Goal: Navigation & Orientation: Find specific page/section

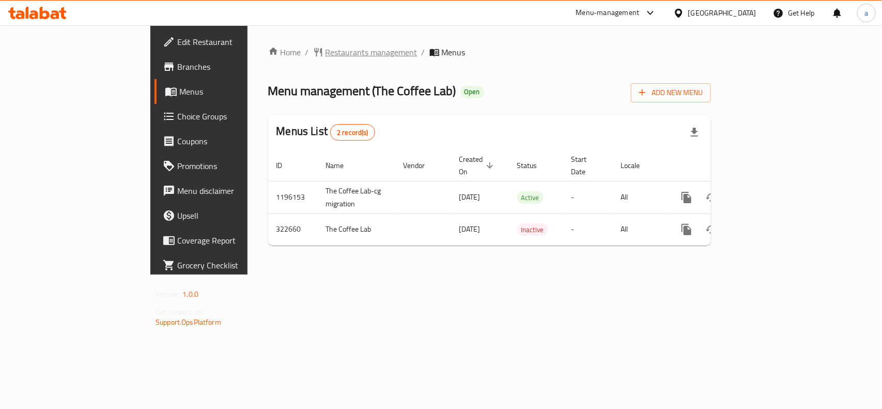
click at [326, 52] on span "Restaurants management" at bounding box center [372, 52] width 92 height 12
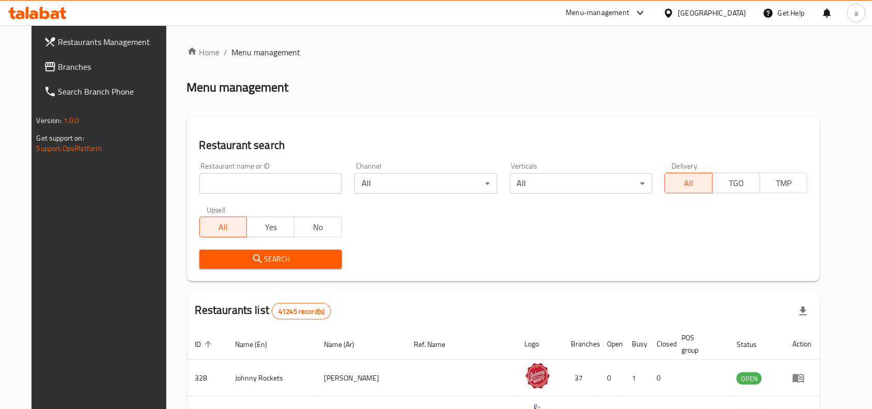
click at [78, 60] on span "Branches" at bounding box center [113, 66] width 111 height 12
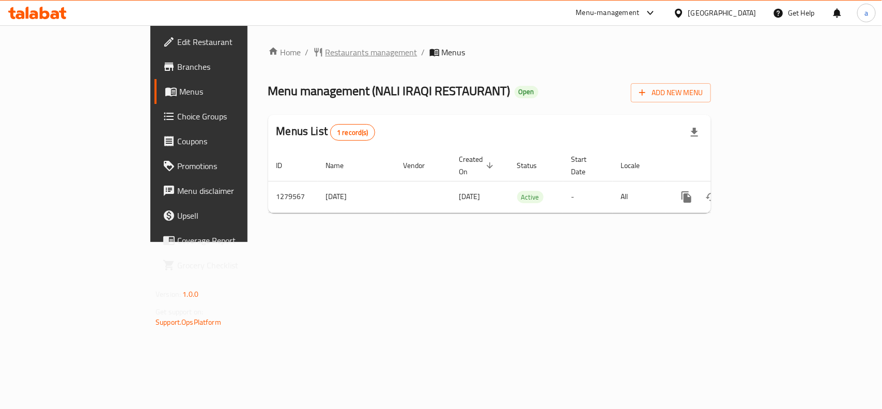
click at [326, 52] on span "Restaurants management" at bounding box center [372, 52] width 92 height 12
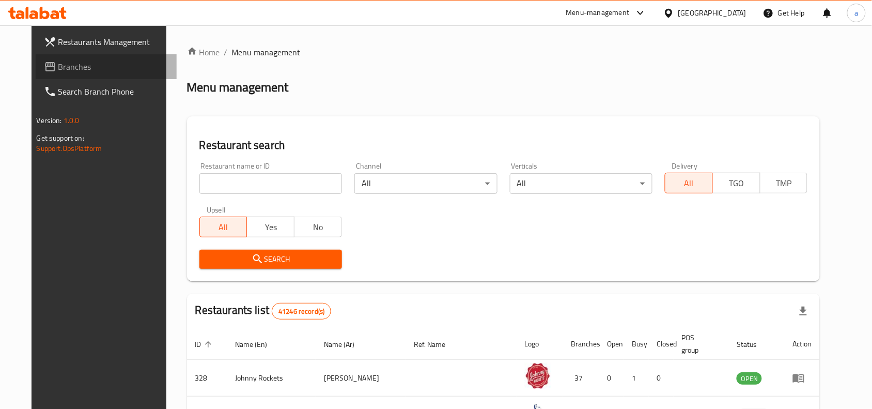
click at [62, 70] on span "Branches" at bounding box center [113, 66] width 111 height 12
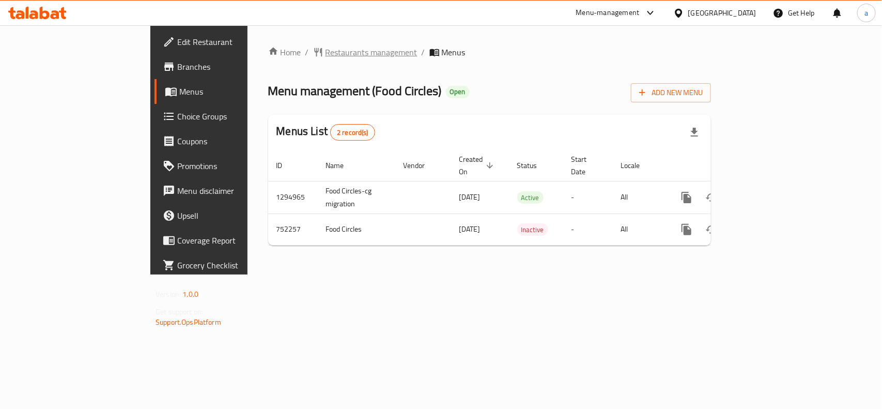
click at [326, 56] on span "Restaurants management" at bounding box center [372, 52] width 92 height 12
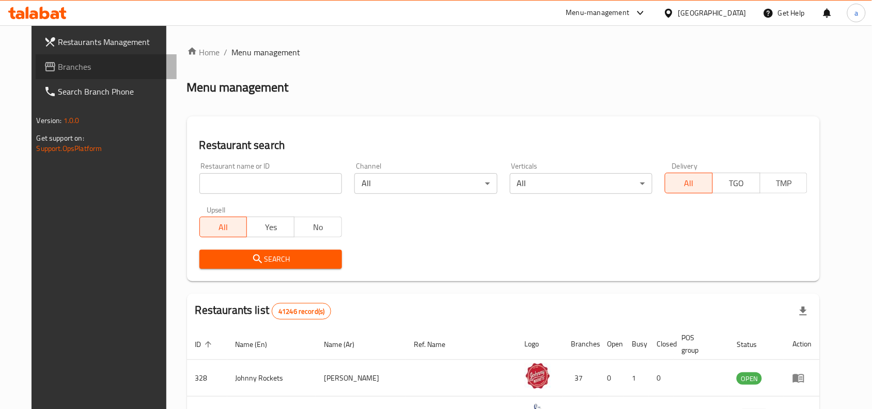
click at [58, 63] on span "Branches" at bounding box center [113, 66] width 111 height 12
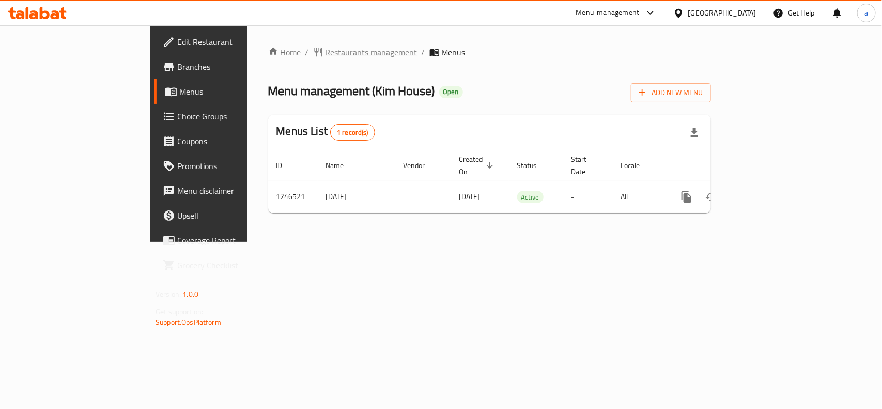
click at [326, 52] on span "Restaurants management" at bounding box center [372, 52] width 92 height 12
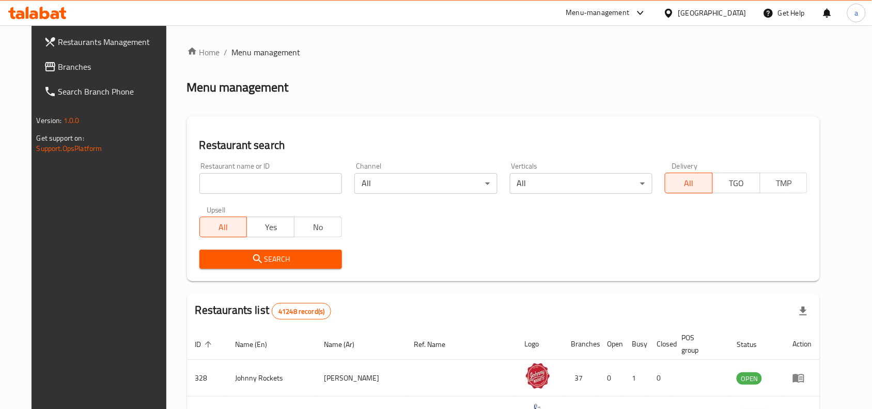
click at [58, 73] on span "Branches" at bounding box center [113, 66] width 111 height 12
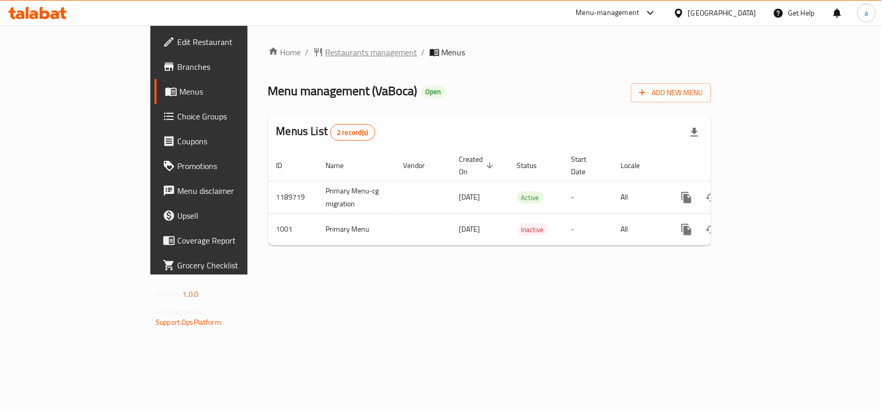
click at [326, 50] on span "Restaurants management" at bounding box center [372, 52] width 92 height 12
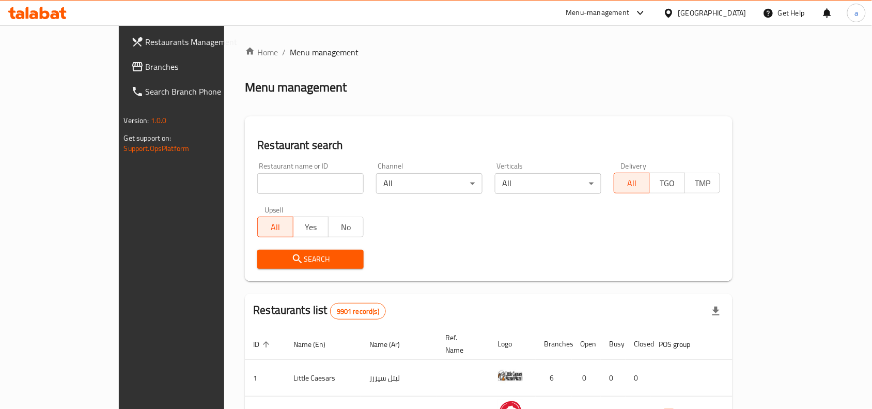
click at [146, 68] on span "Branches" at bounding box center [201, 66] width 111 height 12
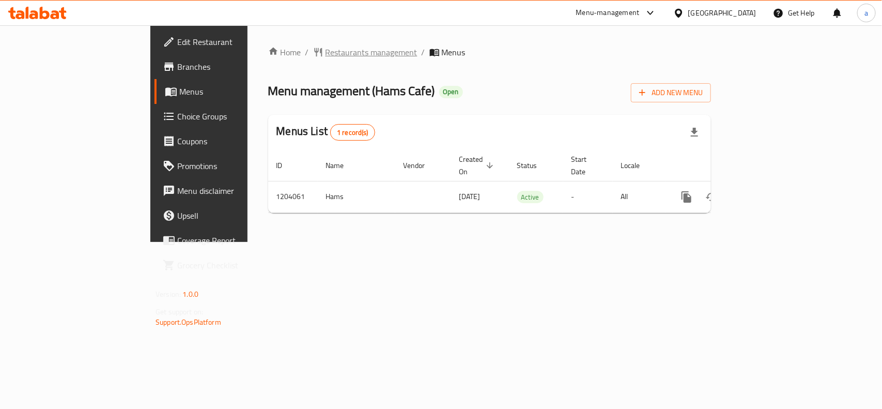
click at [326, 53] on span "Restaurants management" at bounding box center [372, 52] width 92 height 12
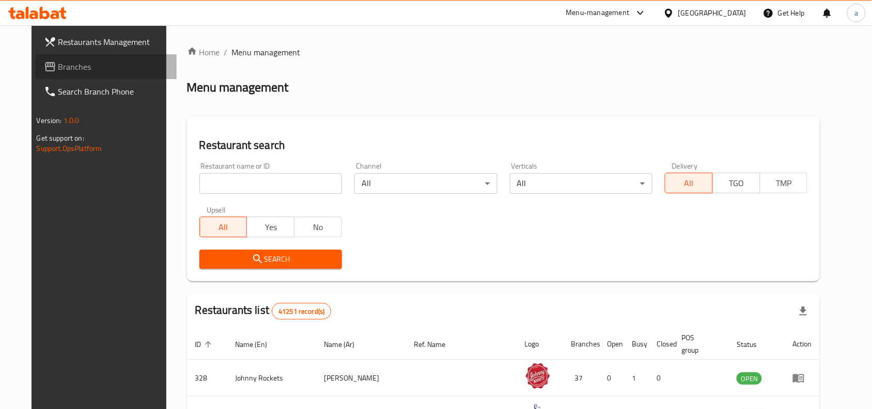
click at [71, 71] on span "Branches" at bounding box center [113, 66] width 111 height 12
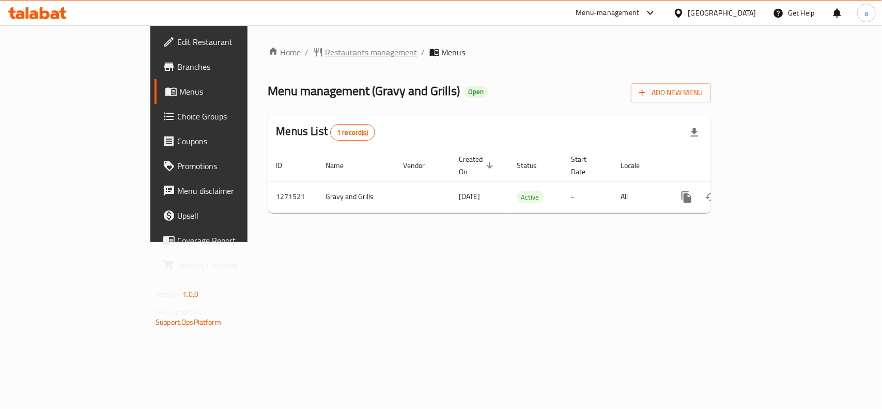
click at [326, 55] on span "Restaurants management" at bounding box center [372, 52] width 92 height 12
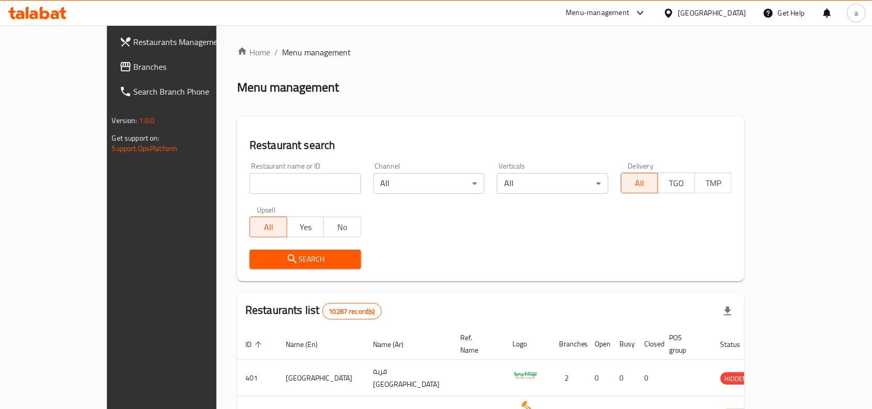
click at [134, 66] on span "Branches" at bounding box center [189, 66] width 111 height 12
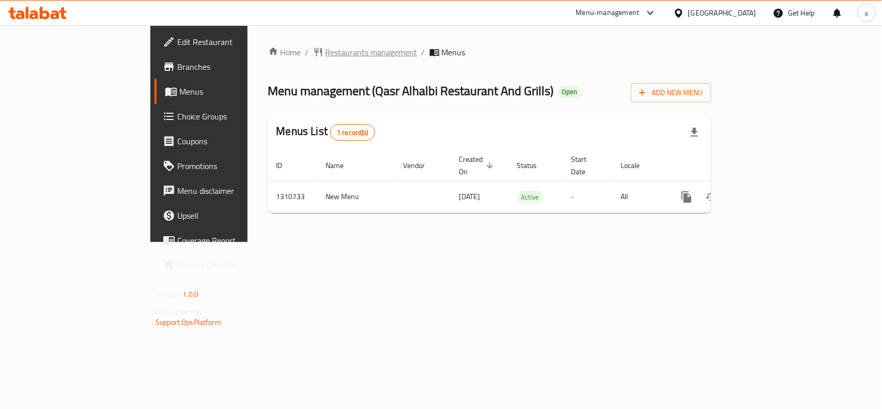
click at [326, 50] on span "Restaurants management" at bounding box center [372, 52] width 92 height 12
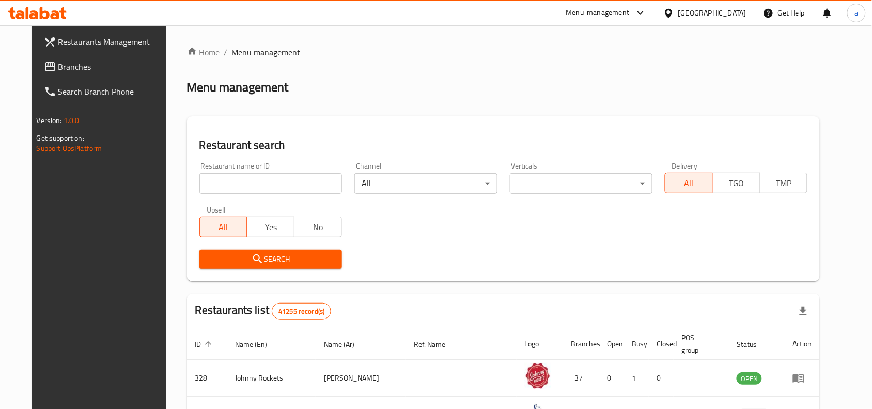
click at [70, 64] on span "Branches" at bounding box center [113, 66] width 111 height 12
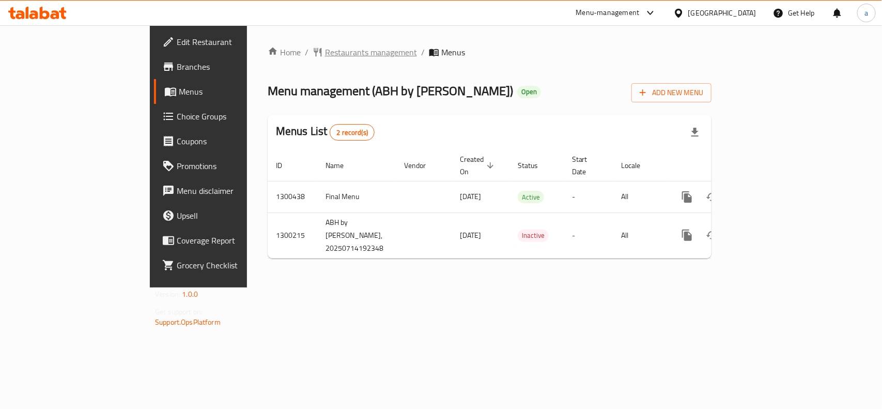
click at [325, 50] on span "Restaurants management" at bounding box center [371, 52] width 92 height 12
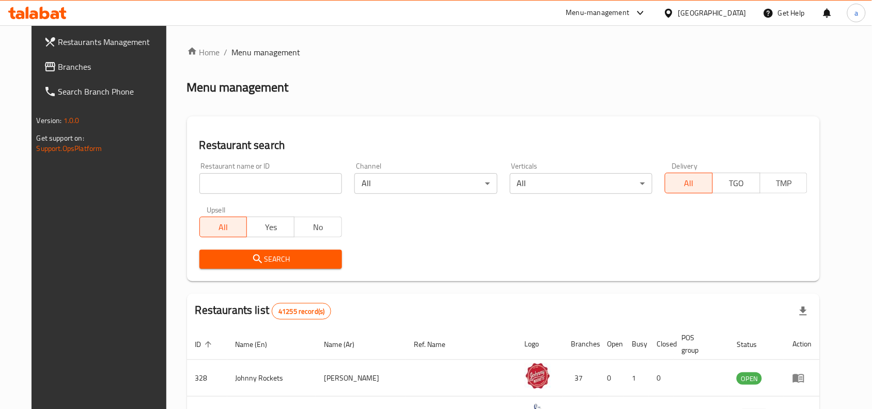
click at [81, 68] on span "Branches" at bounding box center [113, 66] width 111 height 12
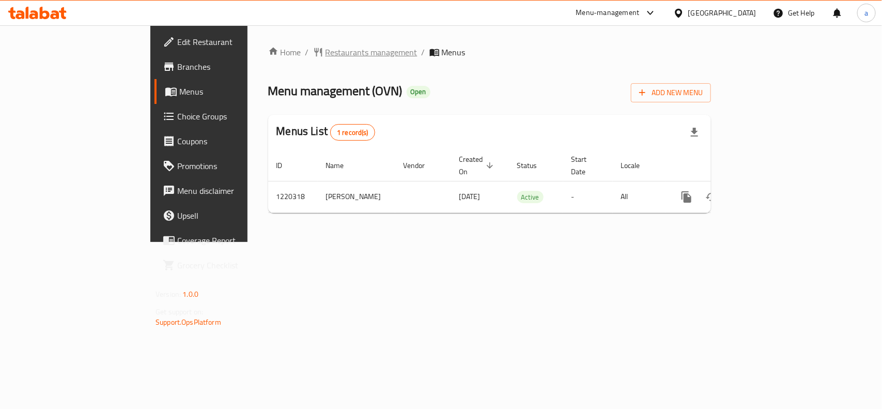
click at [326, 55] on span "Restaurants management" at bounding box center [372, 52] width 92 height 12
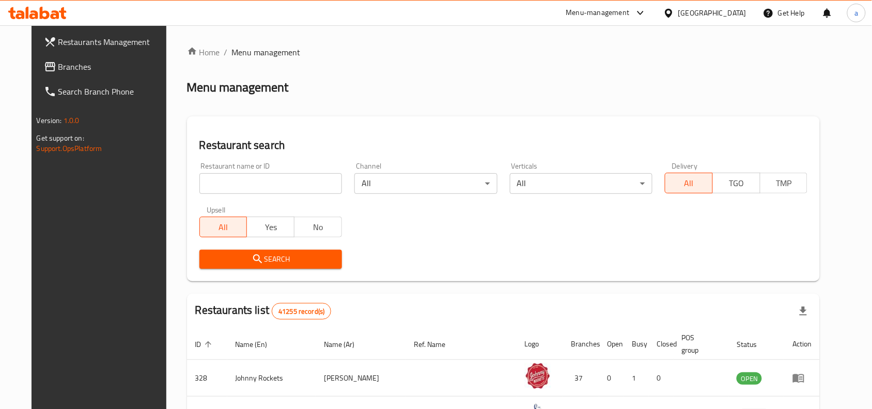
click at [78, 68] on span "Branches" at bounding box center [113, 66] width 111 height 12
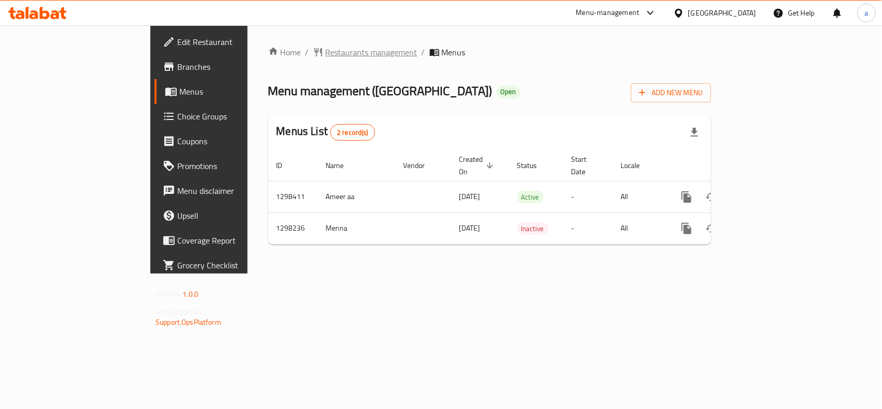
click at [326, 51] on span "Restaurants management" at bounding box center [372, 52] width 92 height 12
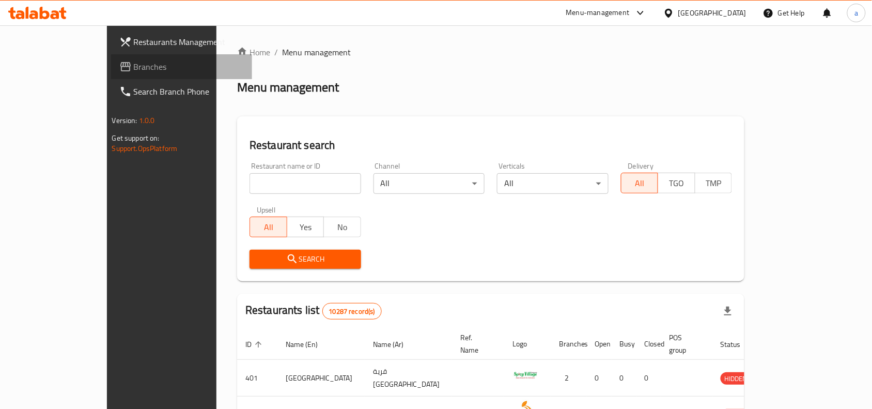
click at [134, 66] on span "Branches" at bounding box center [189, 66] width 111 height 12
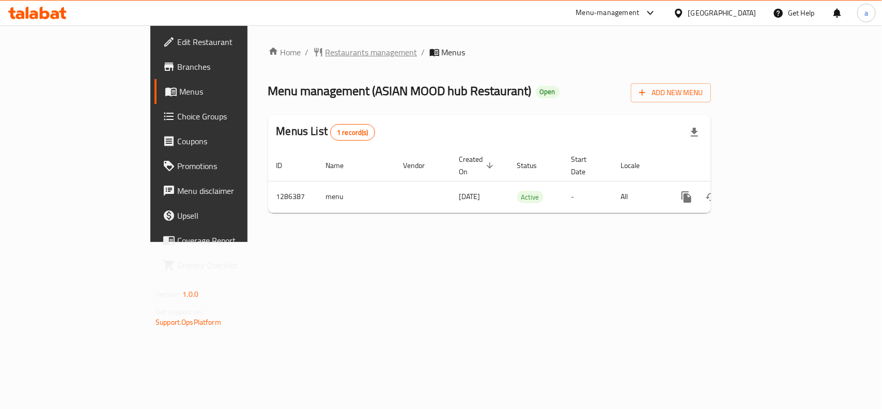
click at [326, 51] on span "Restaurants management" at bounding box center [372, 52] width 92 height 12
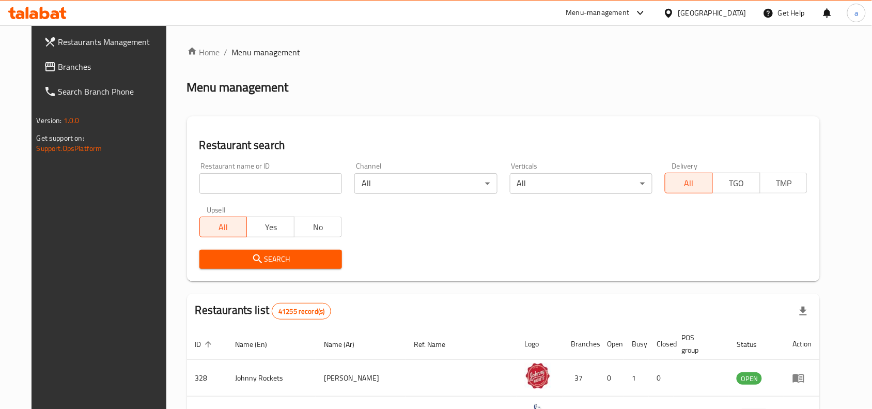
click at [79, 69] on span "Branches" at bounding box center [113, 66] width 111 height 12
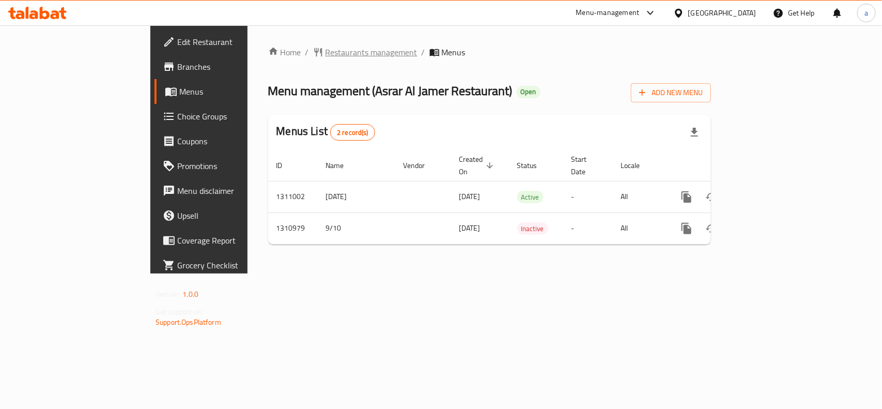
click at [326, 54] on span "Restaurants management" at bounding box center [372, 52] width 92 height 12
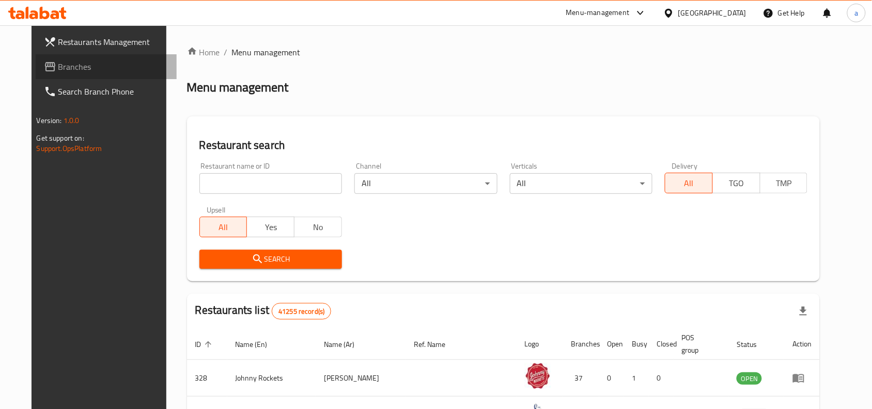
click at [58, 66] on span "Branches" at bounding box center [113, 66] width 111 height 12
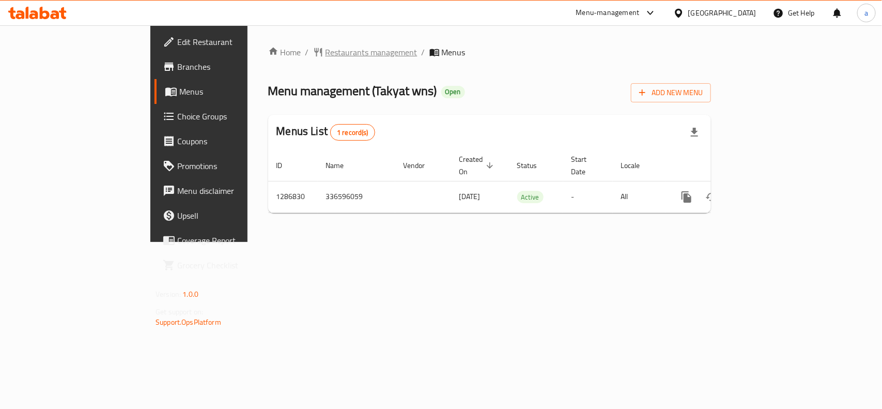
click at [326, 52] on span "Restaurants management" at bounding box center [372, 52] width 92 height 12
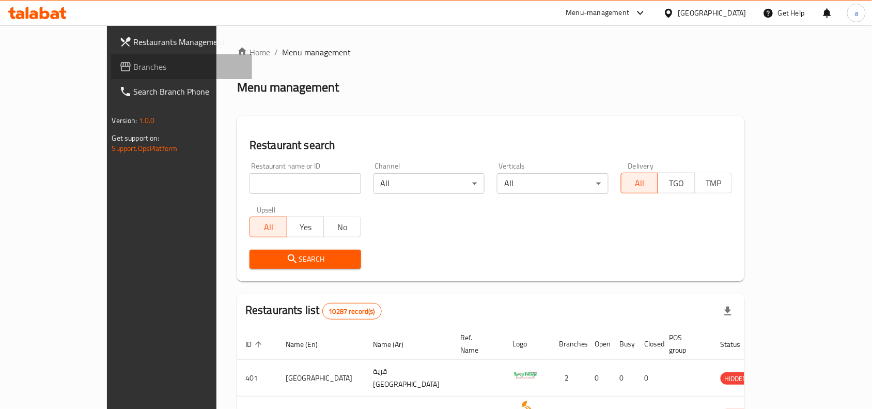
click at [134, 69] on span "Branches" at bounding box center [189, 66] width 111 height 12
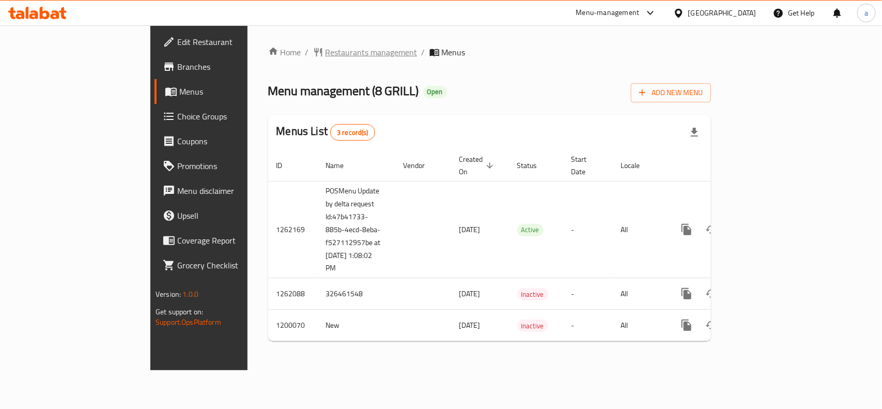
click at [326, 50] on span "Restaurants management" at bounding box center [372, 52] width 92 height 12
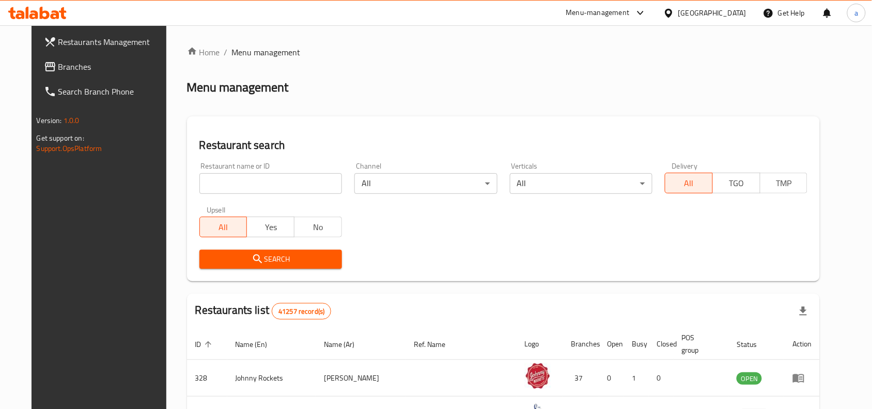
click at [236, 182] on input "search" at bounding box center [271, 183] width 143 height 21
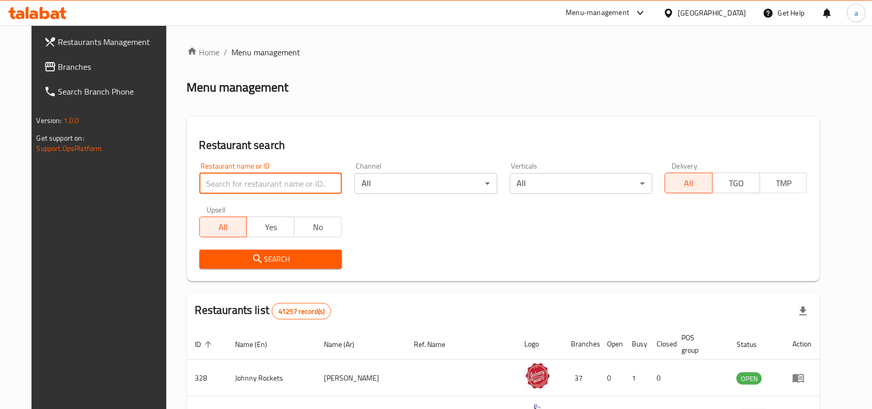
paste input "668583"
type input "668583"
click button "Search" at bounding box center [271, 259] width 143 height 19
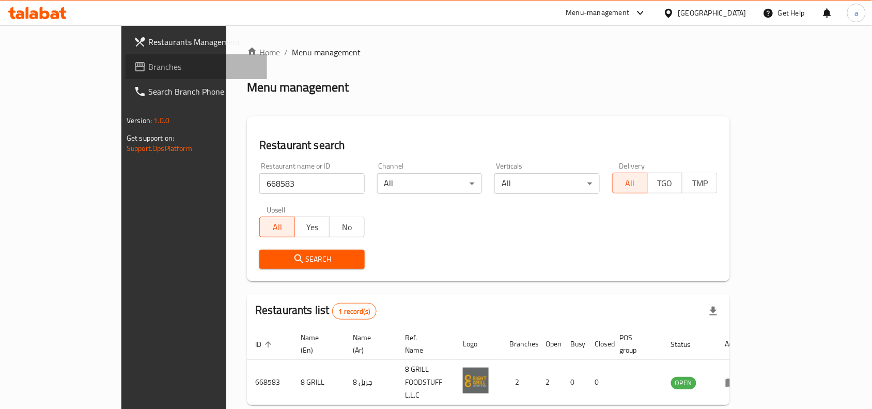
click at [126, 72] on link "Branches" at bounding box center [197, 66] width 142 height 25
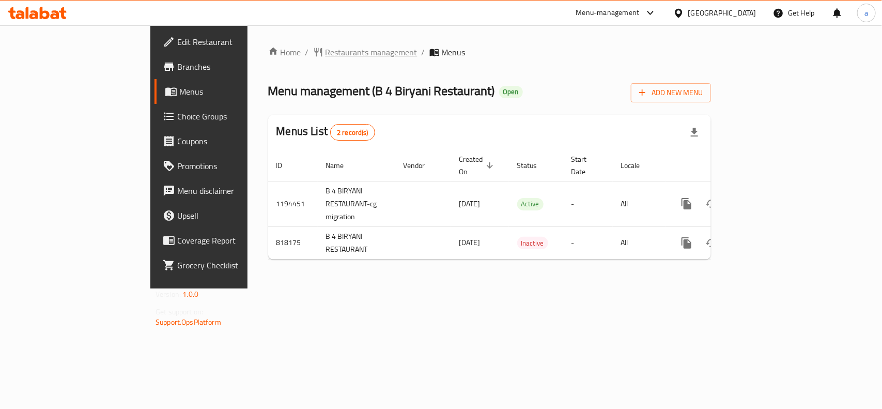
click at [326, 53] on span "Restaurants management" at bounding box center [372, 52] width 92 height 12
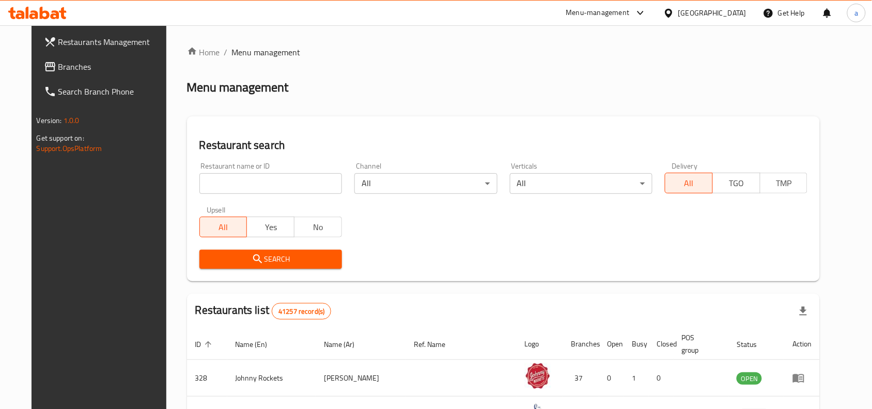
click at [71, 73] on link "Branches" at bounding box center [107, 66] width 142 height 25
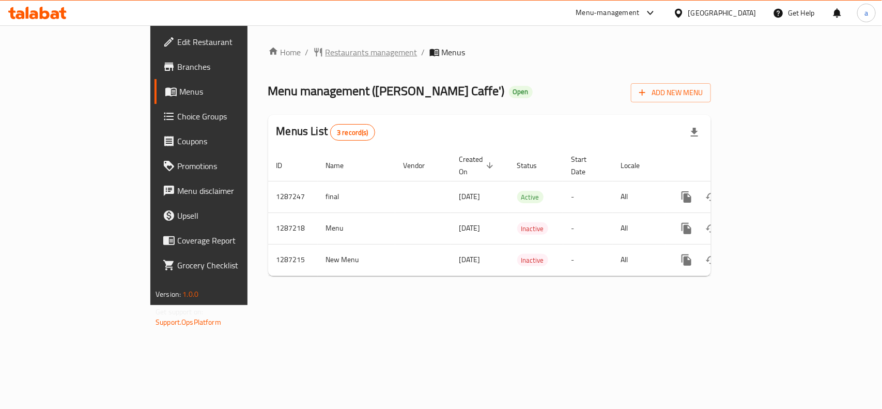
click at [326, 50] on span "Restaurants management" at bounding box center [372, 52] width 92 height 12
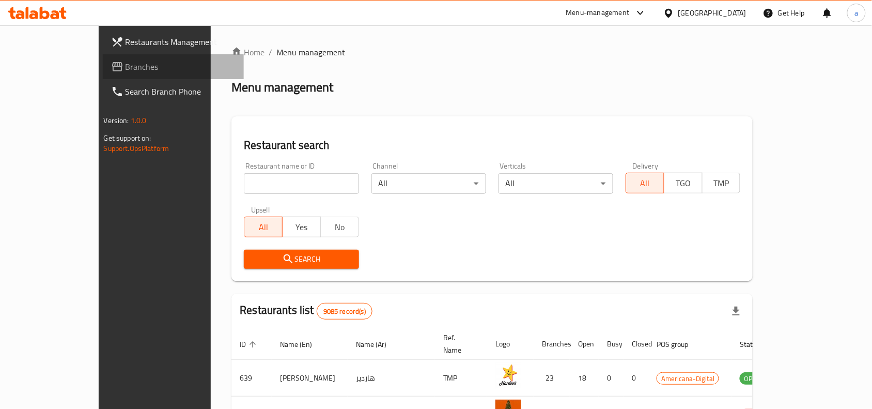
click at [126, 70] on span "Branches" at bounding box center [181, 66] width 111 height 12
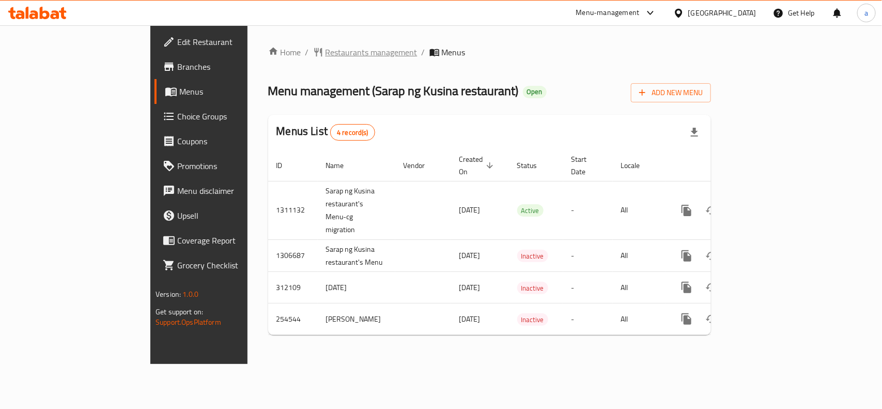
click at [326, 50] on span "Restaurants management" at bounding box center [372, 52] width 92 height 12
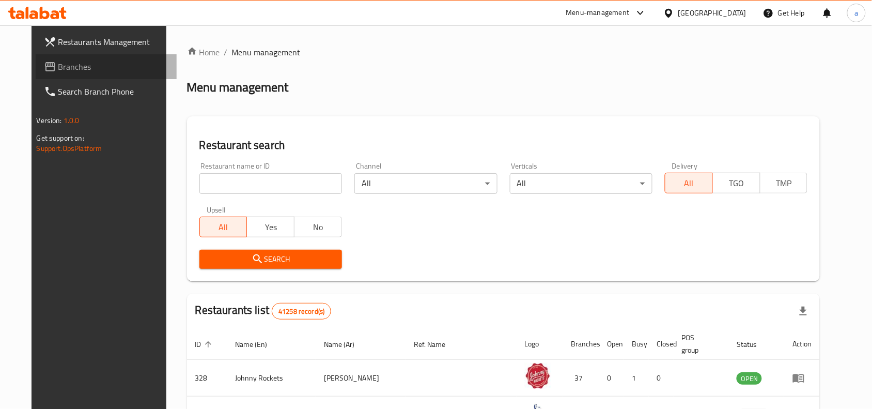
click at [58, 68] on span "Branches" at bounding box center [113, 66] width 111 height 12
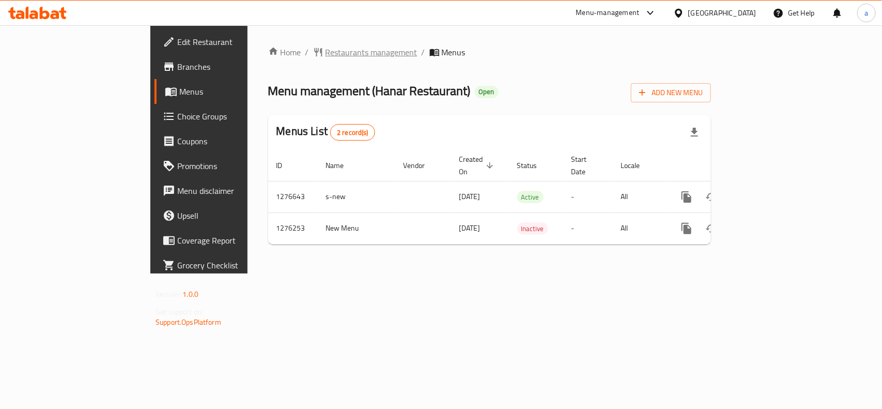
click at [326, 52] on span "Restaurants management" at bounding box center [372, 52] width 92 height 12
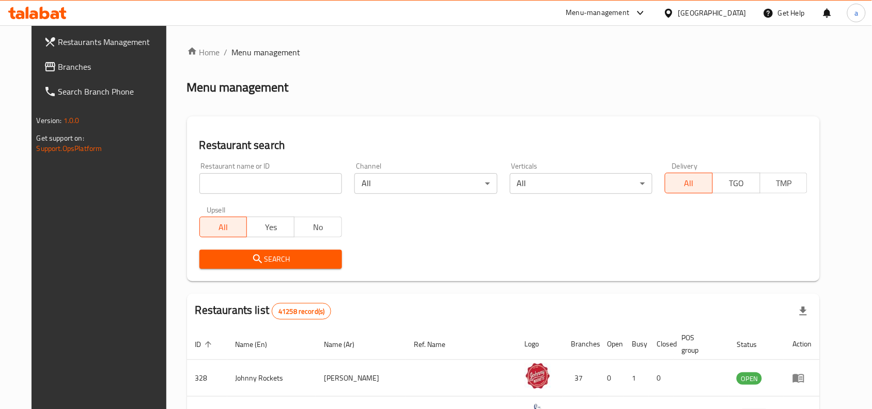
click at [58, 68] on span "Branches" at bounding box center [113, 66] width 111 height 12
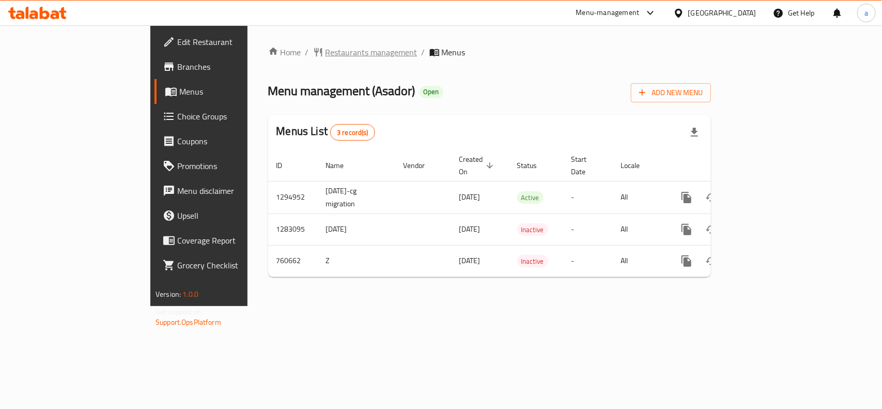
click at [326, 55] on span "Restaurants management" at bounding box center [372, 52] width 92 height 12
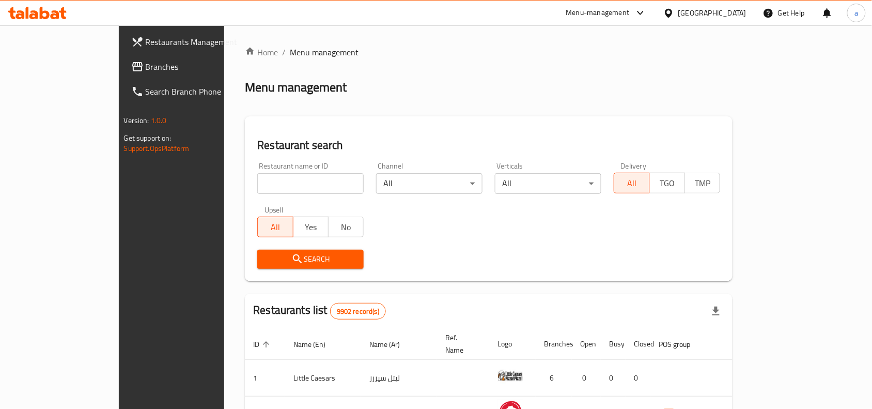
click at [146, 65] on span "Branches" at bounding box center [201, 66] width 111 height 12
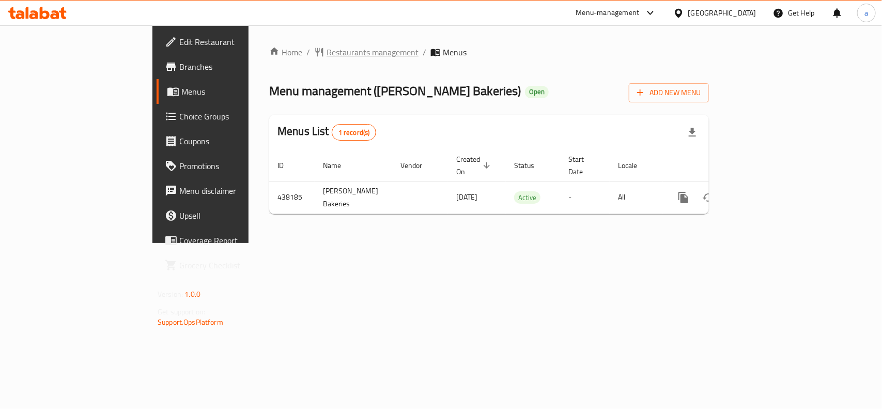
click at [327, 56] on span "Restaurants management" at bounding box center [373, 52] width 92 height 12
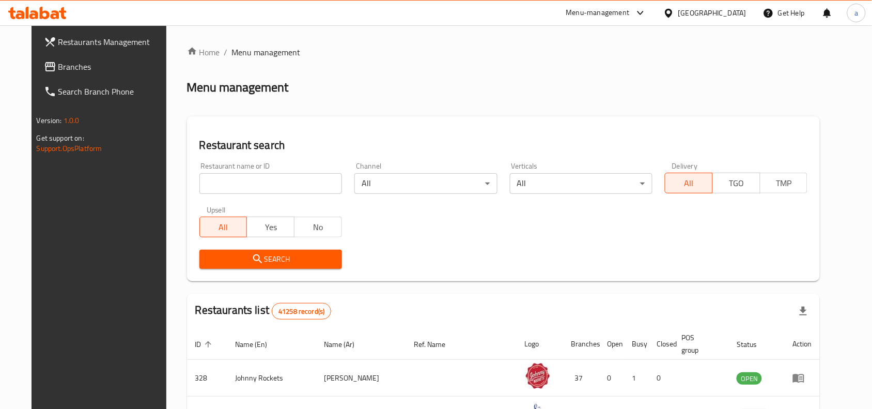
click at [66, 71] on span "Branches" at bounding box center [113, 66] width 111 height 12
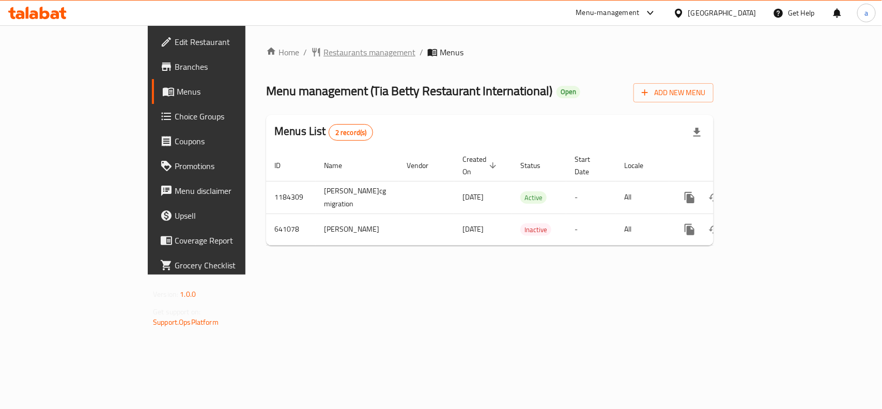
click at [324, 52] on span "Restaurants management" at bounding box center [370, 52] width 92 height 12
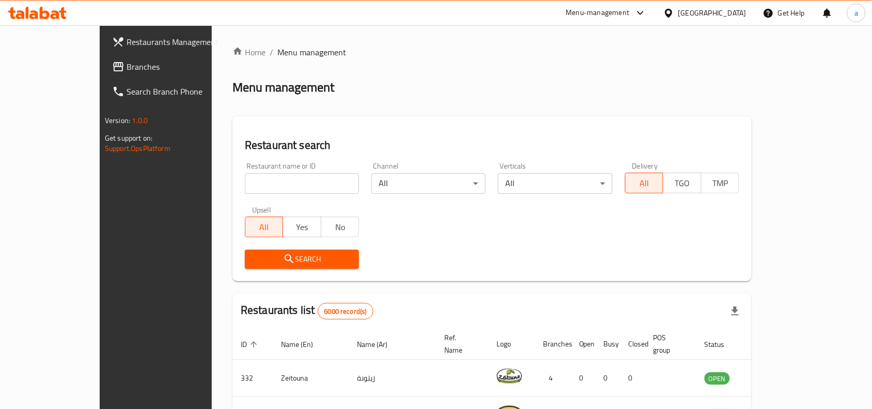
click at [104, 73] on link "Branches" at bounding box center [175, 66] width 142 height 25
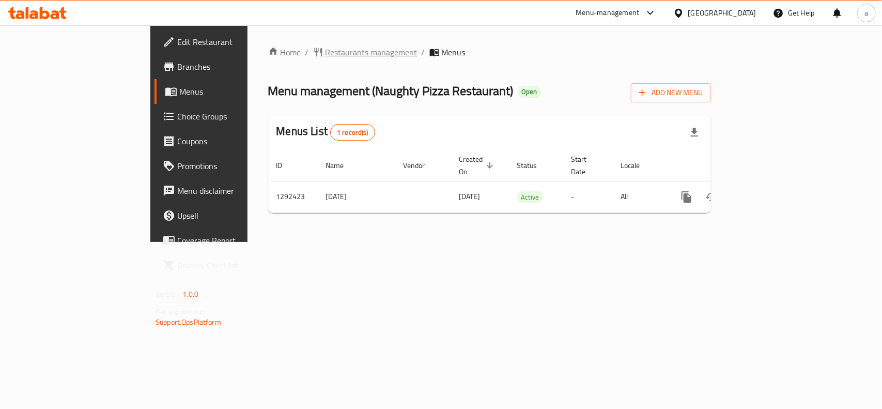
click at [326, 46] on span "Restaurants management" at bounding box center [372, 52] width 92 height 12
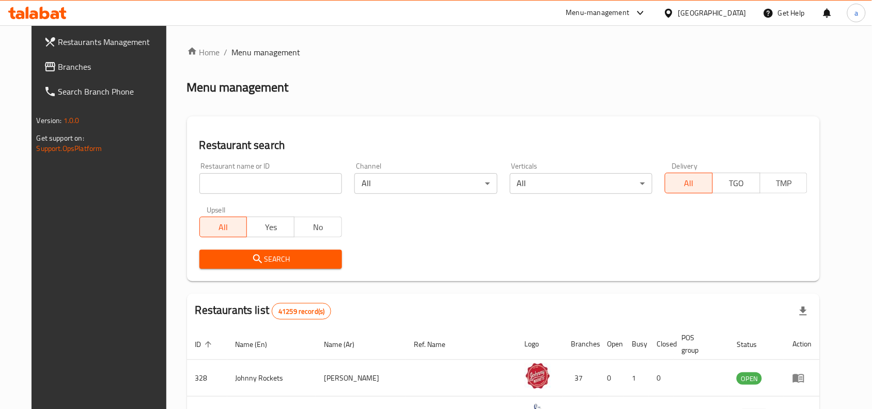
click at [97, 75] on link "Branches" at bounding box center [107, 66] width 142 height 25
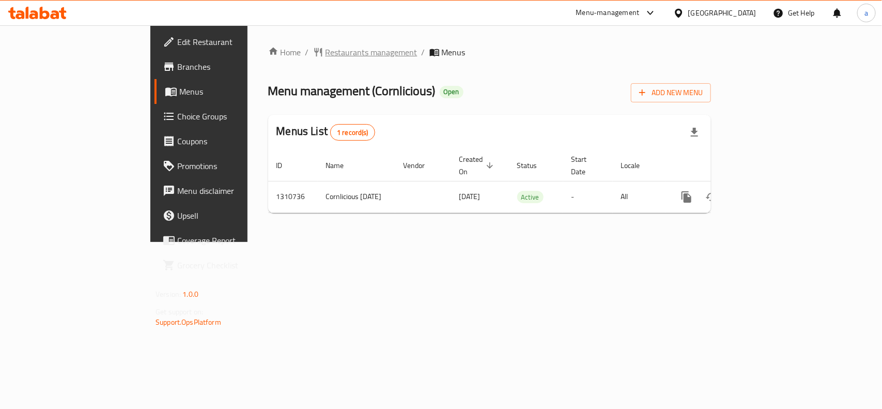
click at [326, 55] on span "Restaurants management" at bounding box center [372, 52] width 92 height 12
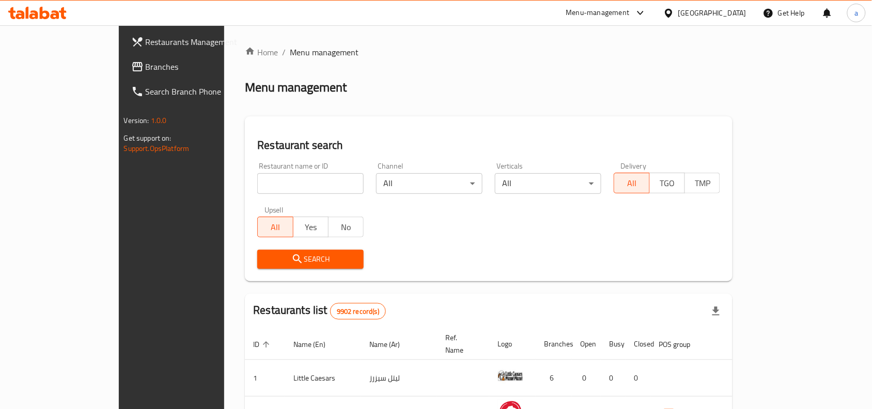
click at [146, 65] on span "Branches" at bounding box center [201, 66] width 111 height 12
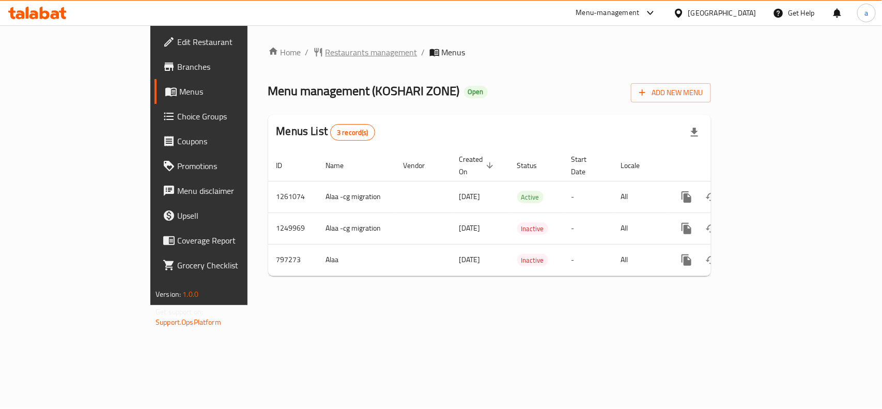
click at [326, 57] on span "Restaurants management" at bounding box center [372, 52] width 92 height 12
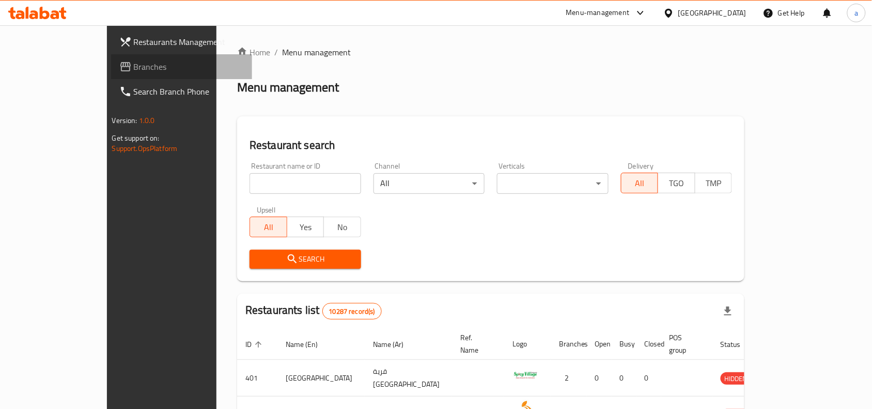
click at [111, 78] on link "Branches" at bounding box center [182, 66] width 142 height 25
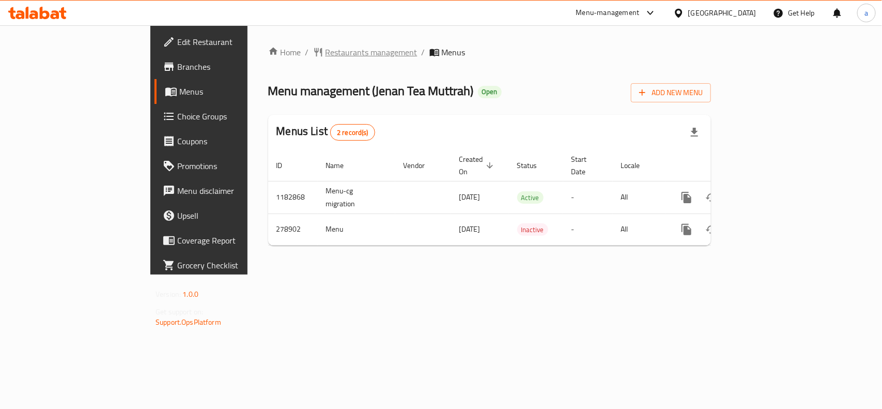
click at [326, 50] on span "Restaurants management" at bounding box center [372, 52] width 92 height 12
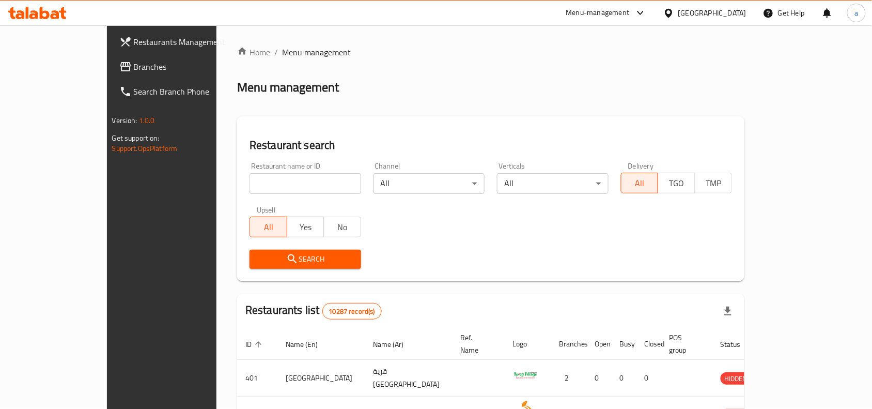
click at [134, 68] on span "Branches" at bounding box center [189, 66] width 111 height 12
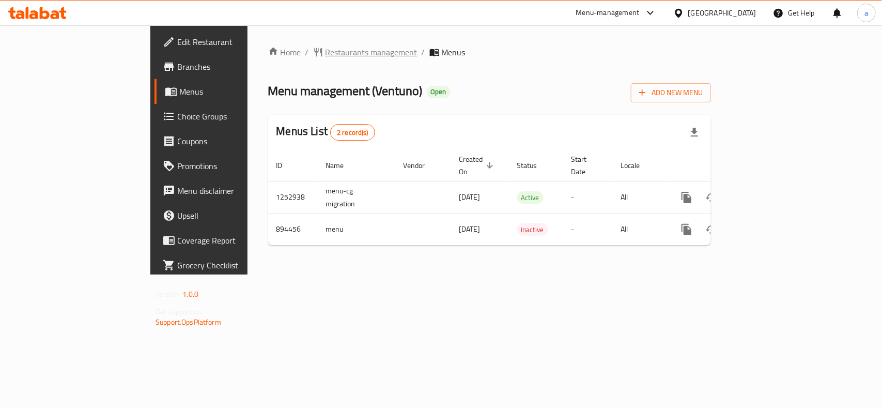
click at [326, 49] on span "Restaurants management" at bounding box center [372, 52] width 92 height 12
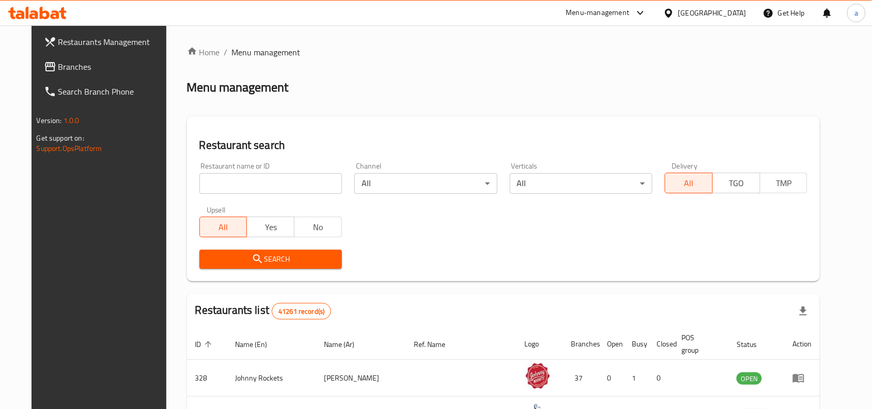
click at [73, 58] on link "Branches" at bounding box center [107, 66] width 142 height 25
